Goal: Task Accomplishment & Management: Use online tool/utility

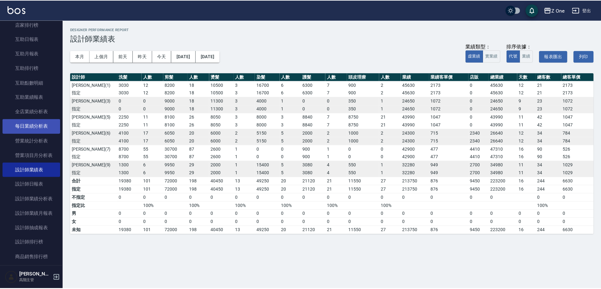
scroll to position [126, 0]
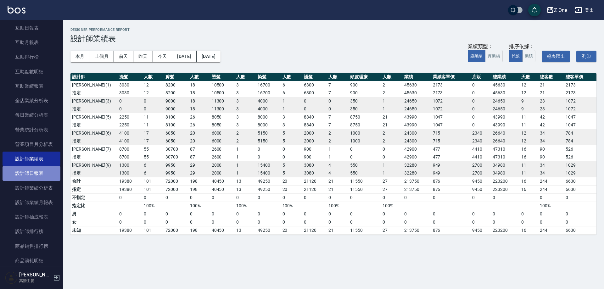
click at [37, 173] on link "設計師日報表" at bounding box center [32, 173] width 58 height 14
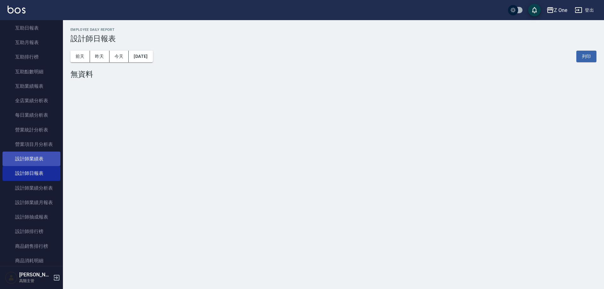
click at [37, 158] on link "設計師業績表" at bounding box center [32, 159] width 58 height 14
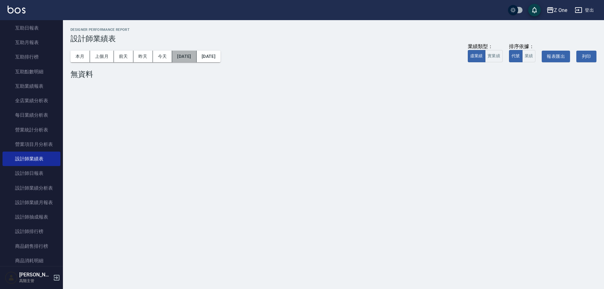
click at [194, 61] on button "[DATE]" at bounding box center [184, 57] width 24 height 12
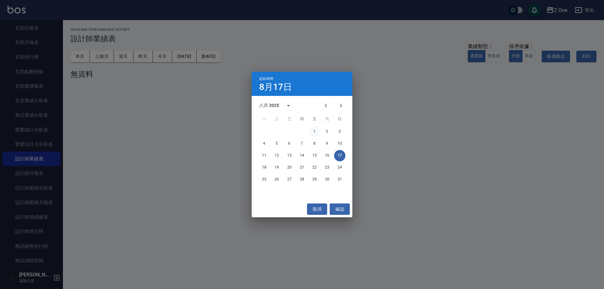
click at [311, 131] on button "1" at bounding box center [314, 131] width 11 height 11
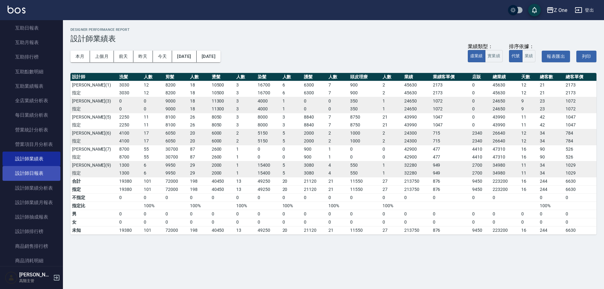
click at [32, 173] on link "設計師日報表" at bounding box center [32, 173] width 58 height 14
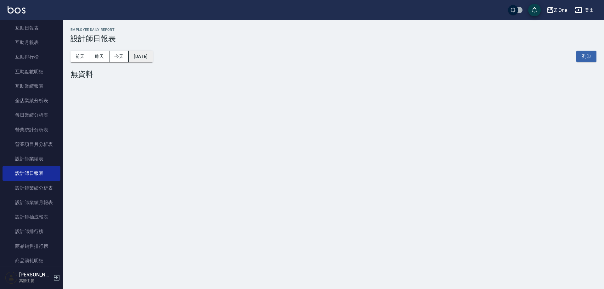
click at [153, 55] on button "[DATE]" at bounding box center [141, 57] width 24 height 12
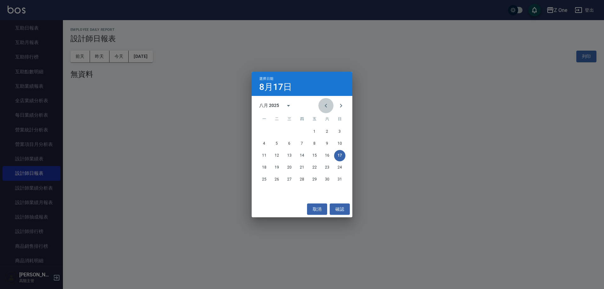
click at [326, 106] on icon "Previous month" at bounding box center [326, 106] width 8 height 8
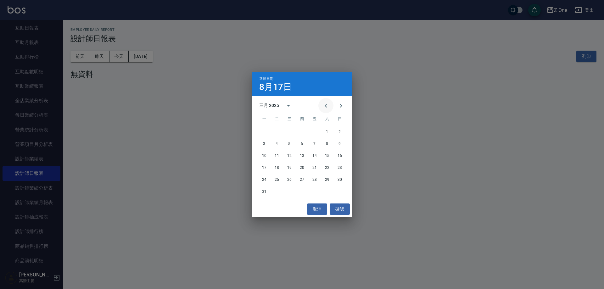
click at [326, 106] on icon "Previous month" at bounding box center [326, 106] width 8 height 8
click at [342, 106] on icon "Next month" at bounding box center [341, 106] width 8 height 8
click at [331, 167] on button "25" at bounding box center [327, 167] width 11 height 11
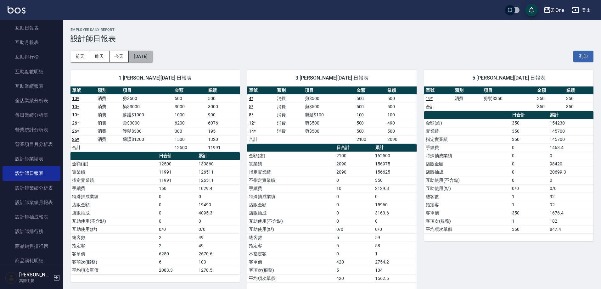
click at [144, 57] on button "[DATE]" at bounding box center [141, 57] width 24 height 12
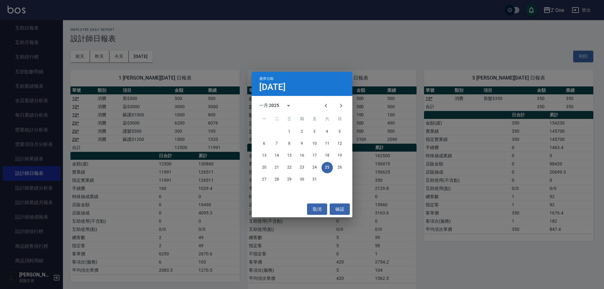
click at [199, 39] on div "選擇日期 [DATE] 一月 2025 一 二 三 四 五 六 日 1 2 3 4 5 6 7 8 9 10 11 12 13 14 15 16 17 18 …" at bounding box center [302, 144] width 604 height 289
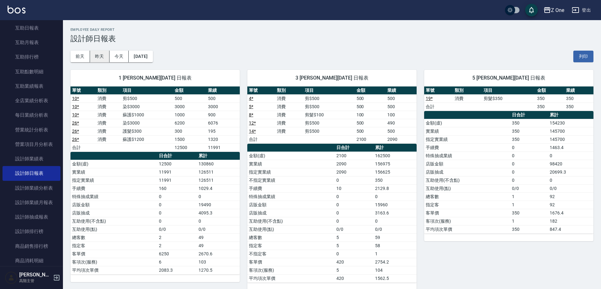
click at [102, 56] on button "昨天" at bounding box center [100, 57] width 20 height 12
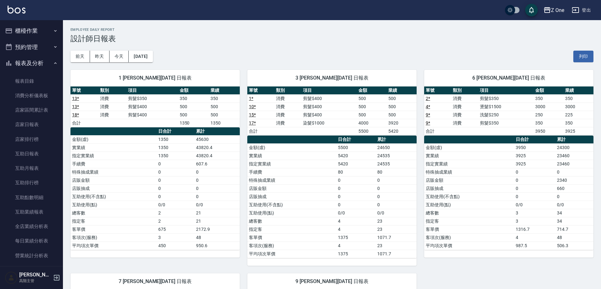
click at [53, 31] on icon "button" at bounding box center [55, 30] width 5 height 5
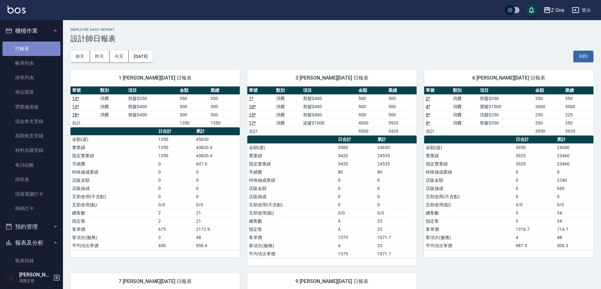
click at [40, 44] on link "打帳單" at bounding box center [32, 49] width 58 height 14
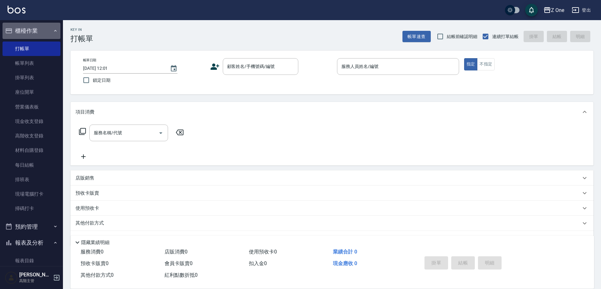
click at [54, 33] on icon "button" at bounding box center [55, 30] width 5 height 5
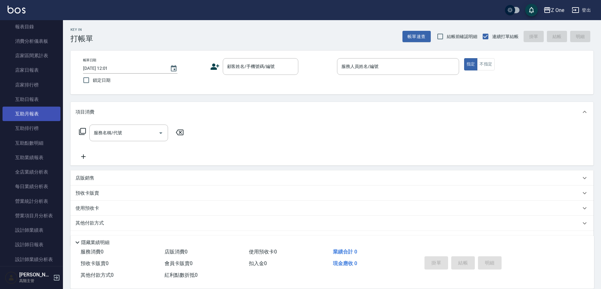
scroll to position [63, 0]
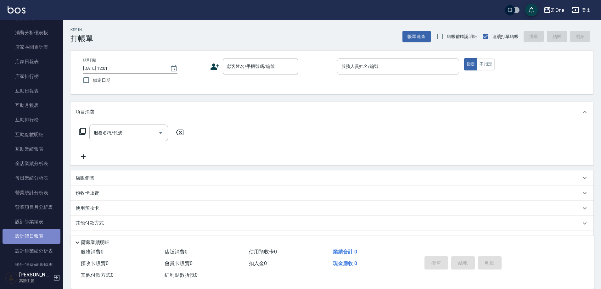
click at [35, 239] on link "設計師日報表" at bounding box center [32, 236] width 58 height 14
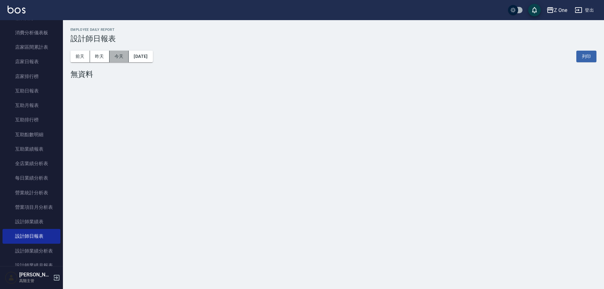
click at [110, 55] on button "今天" at bounding box center [120, 57] width 20 height 12
click at [105, 57] on button "昨天" at bounding box center [100, 57] width 20 height 12
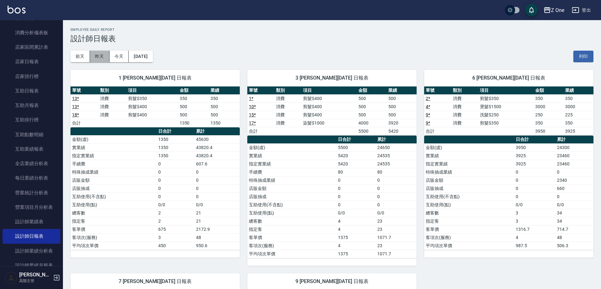
click at [103, 57] on button "昨天" at bounding box center [100, 57] width 20 height 12
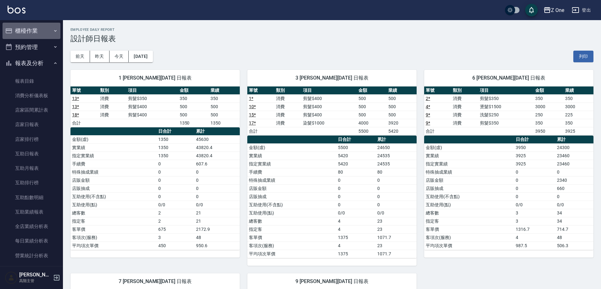
click at [48, 30] on button "櫃檯作業" at bounding box center [32, 31] width 58 height 16
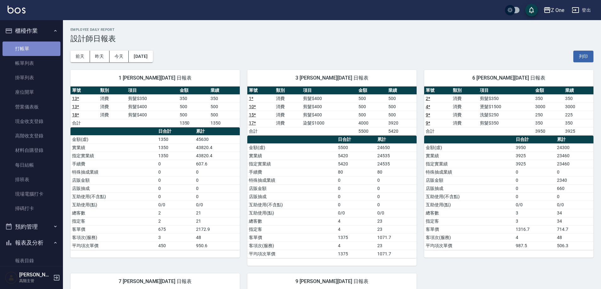
click at [42, 45] on link "打帳單" at bounding box center [32, 49] width 58 height 14
